Goal: Entertainment & Leisure: Browse casually

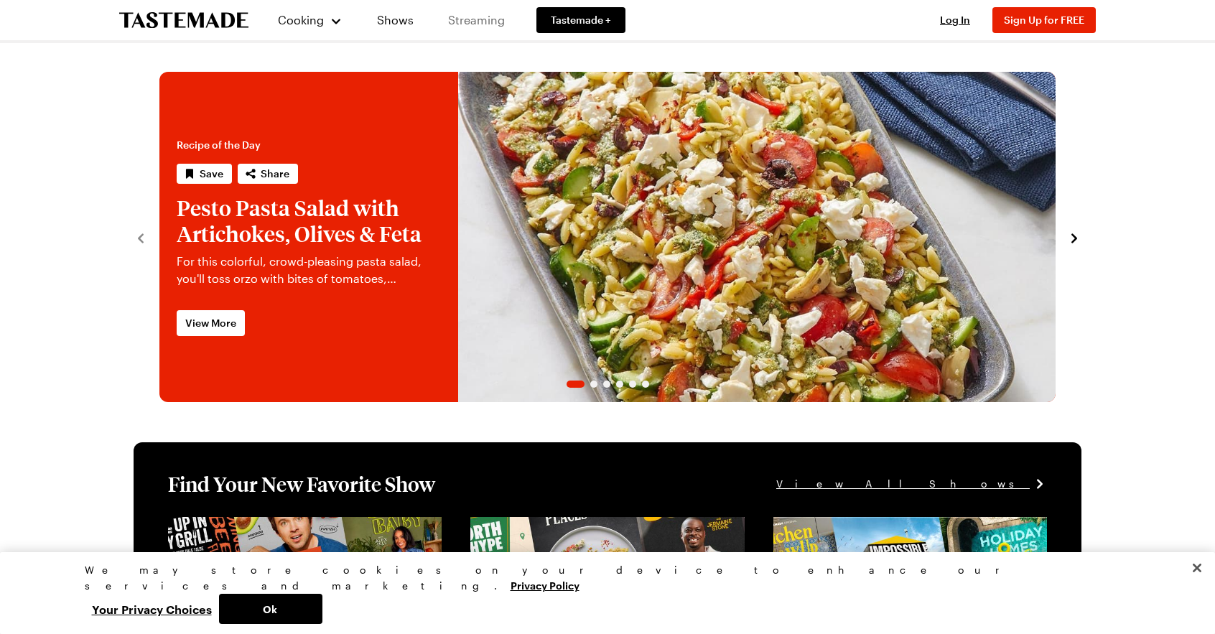
click at [488, 19] on link "Streaming" at bounding box center [476, 20] width 85 height 40
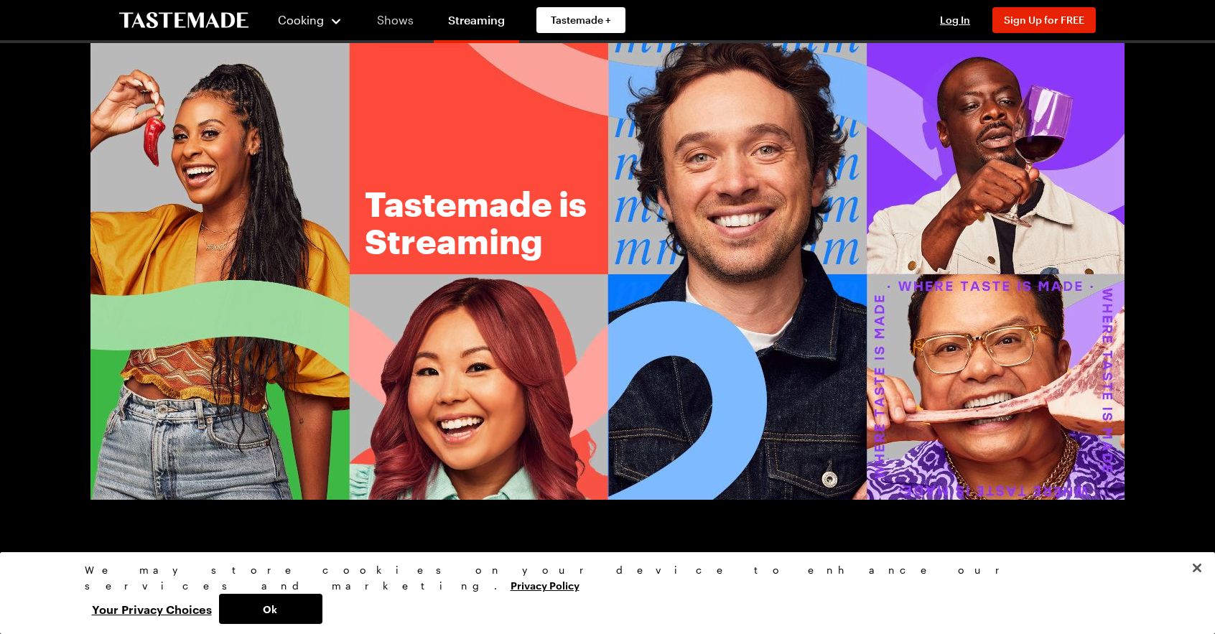
click at [407, 22] on link "Shows" at bounding box center [395, 20] width 65 height 40
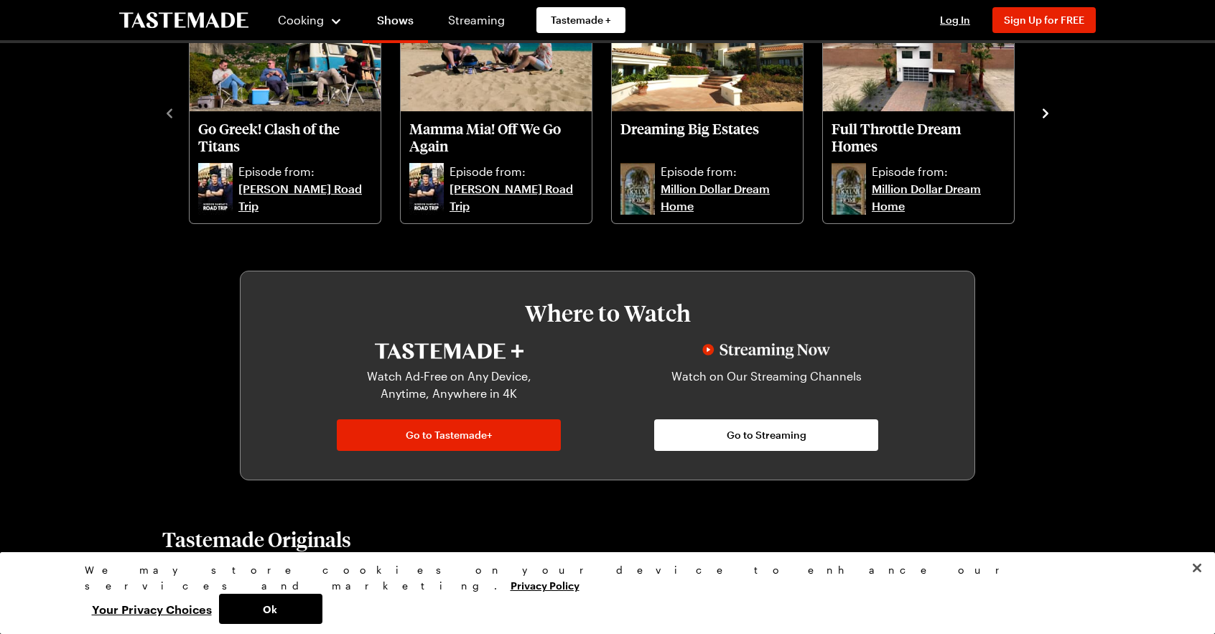
scroll to position [575, 0]
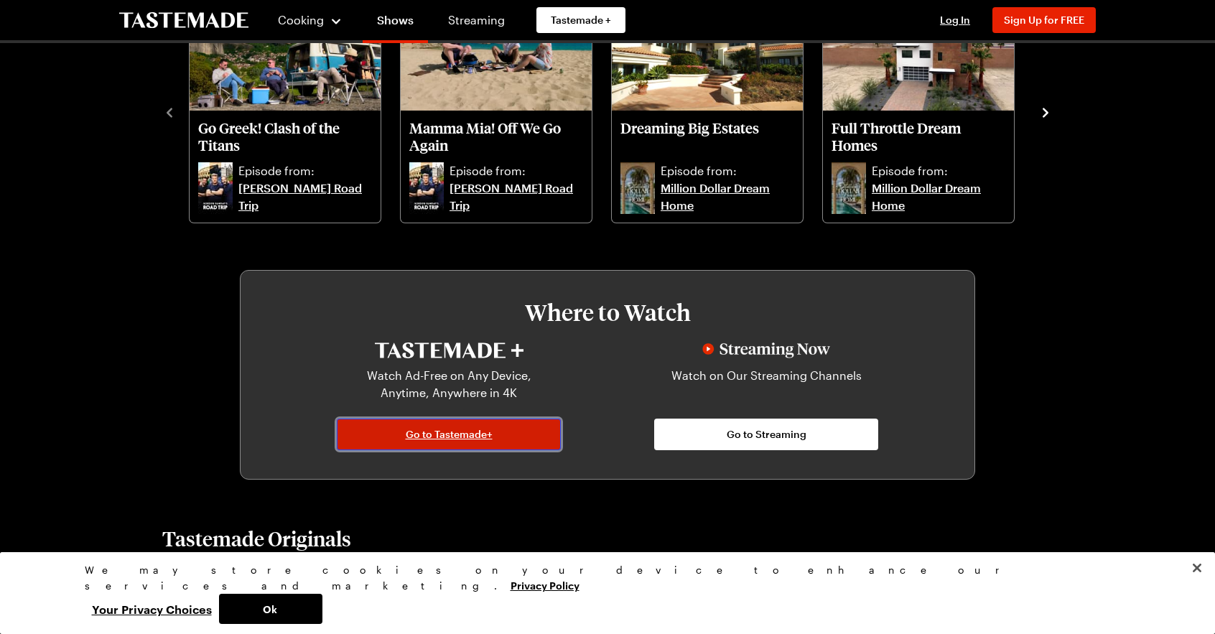
click at [499, 433] on link "Go to Tastemade+" at bounding box center [449, 435] width 224 height 32
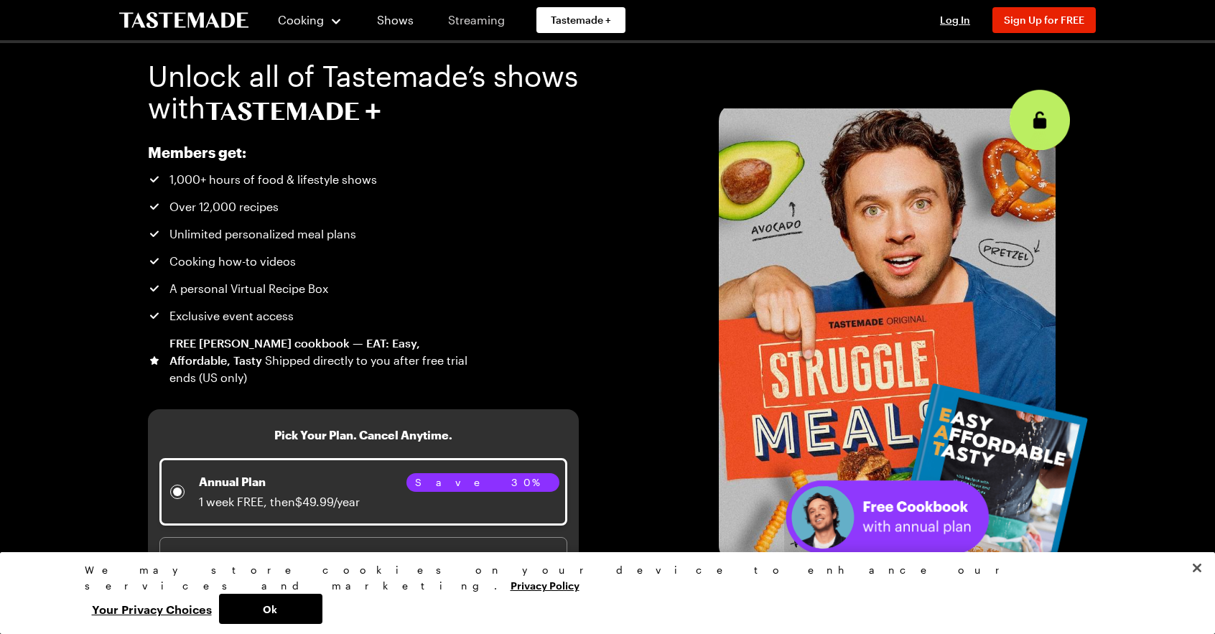
click at [471, 16] on link "Streaming" at bounding box center [476, 20] width 85 height 40
